Goal: Task Accomplishment & Management: Use online tool/utility

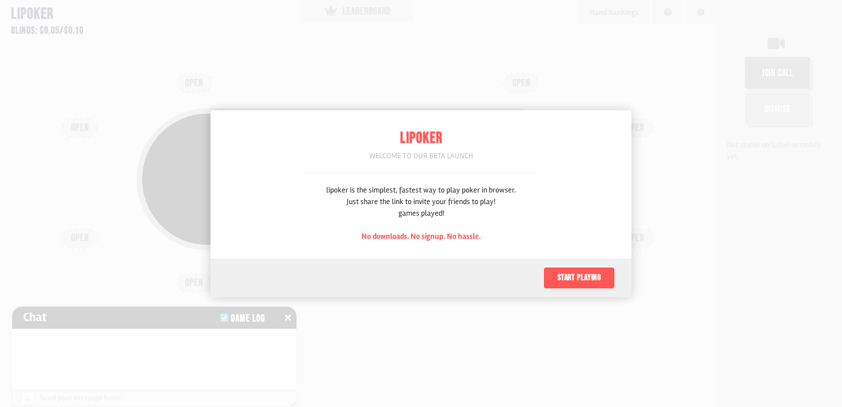
scroll to position [55, 0]
click at [581, 277] on button "Start playing" at bounding box center [580, 278] width 72 height 22
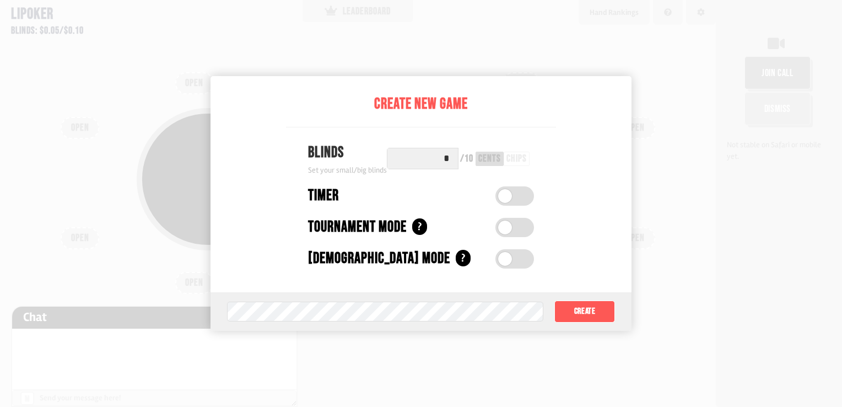
click at [451, 157] on input "*" at bounding box center [423, 159] width 72 height 22
click at [575, 313] on button "Create" at bounding box center [585, 311] width 61 height 22
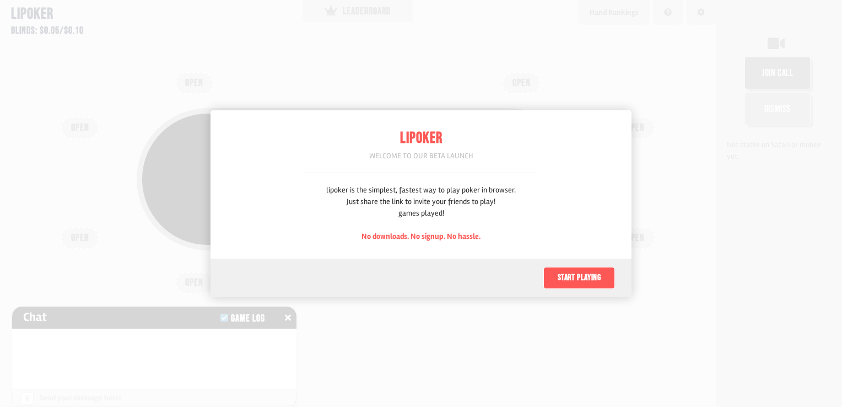
scroll to position [55, 0]
click at [591, 272] on button "Start playing" at bounding box center [580, 278] width 72 height 22
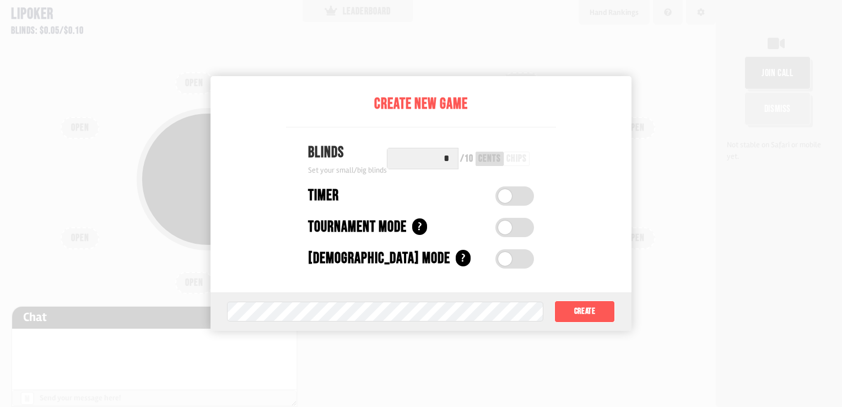
click at [434, 110] on div "Create New Game" at bounding box center [421, 104] width 270 height 23
click at [448, 158] on input "*" at bounding box center [423, 159] width 72 height 22
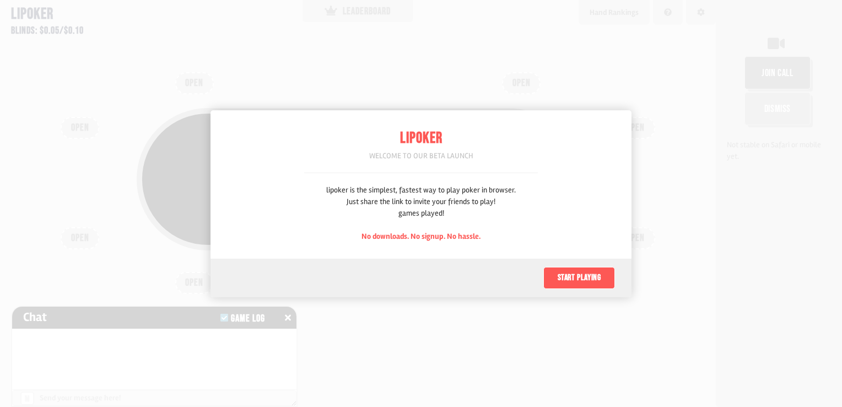
scroll to position [55, 0]
click at [570, 272] on button "Start playing" at bounding box center [580, 278] width 72 height 22
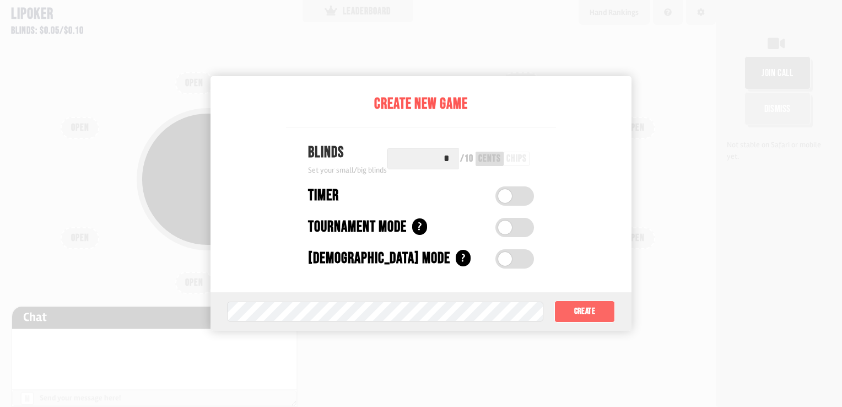
click at [581, 313] on button "Create" at bounding box center [585, 311] width 61 height 22
